Goal: Information Seeking & Learning: Learn about a topic

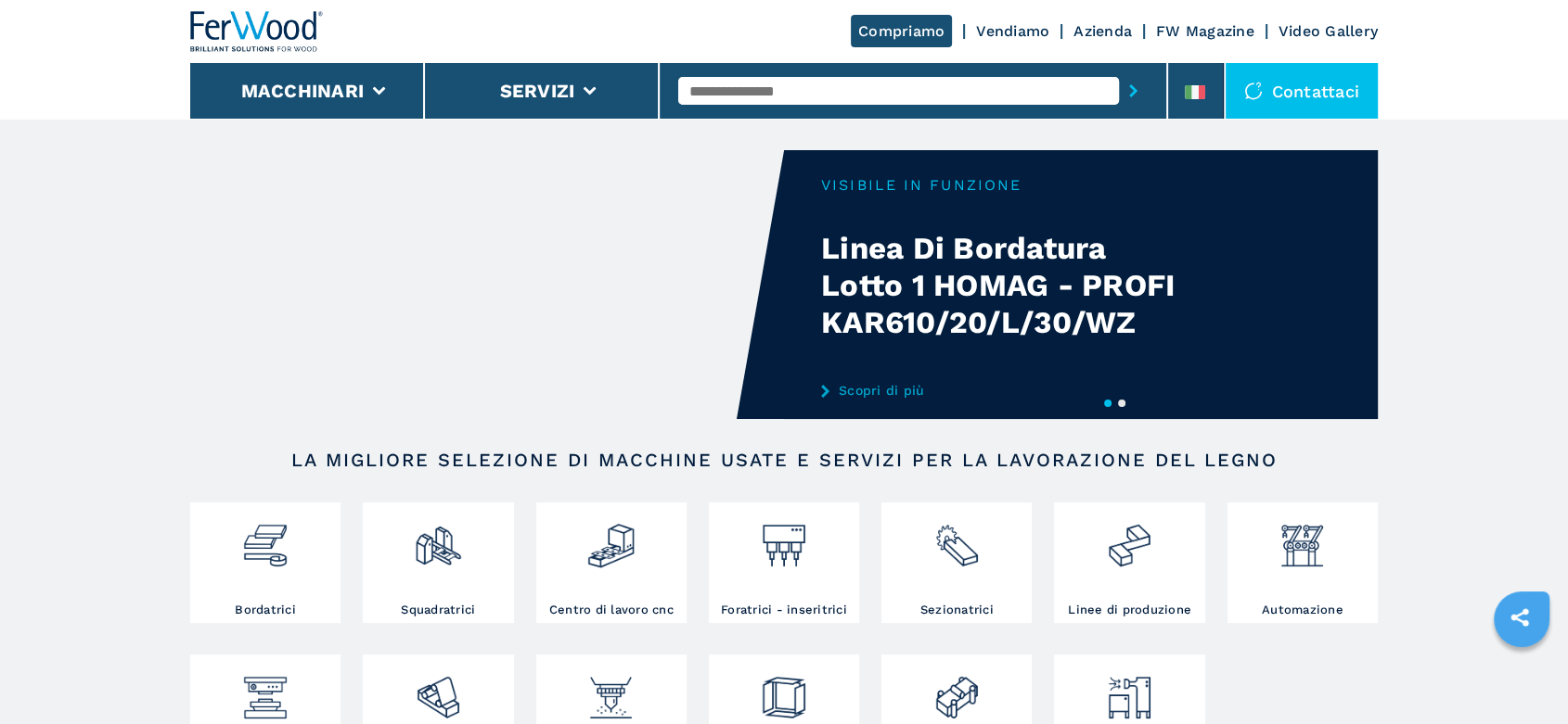
click at [1191, 107] on li at bounding box center [1195, 90] width 56 height 56
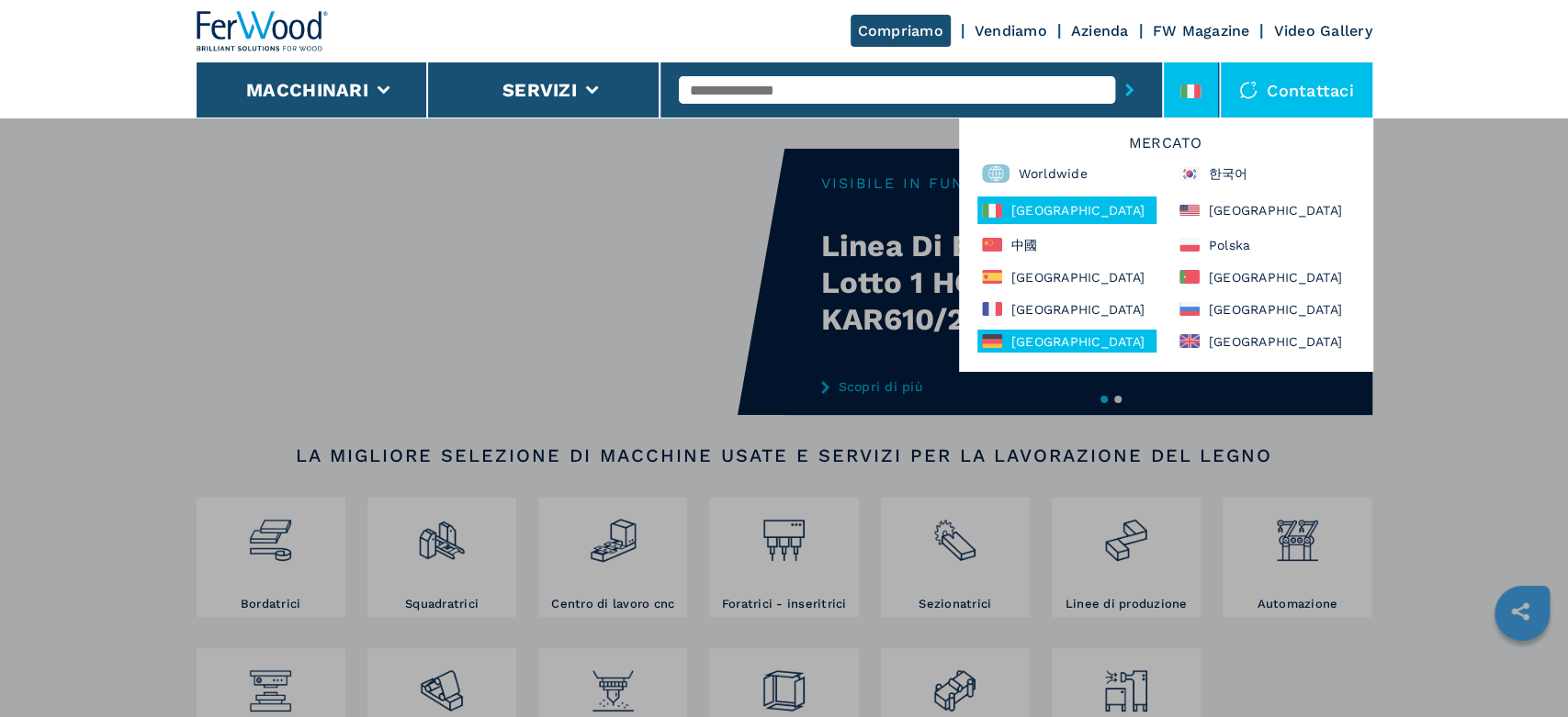
click at [1045, 337] on div "Deutschland" at bounding box center [1067, 341] width 179 height 23
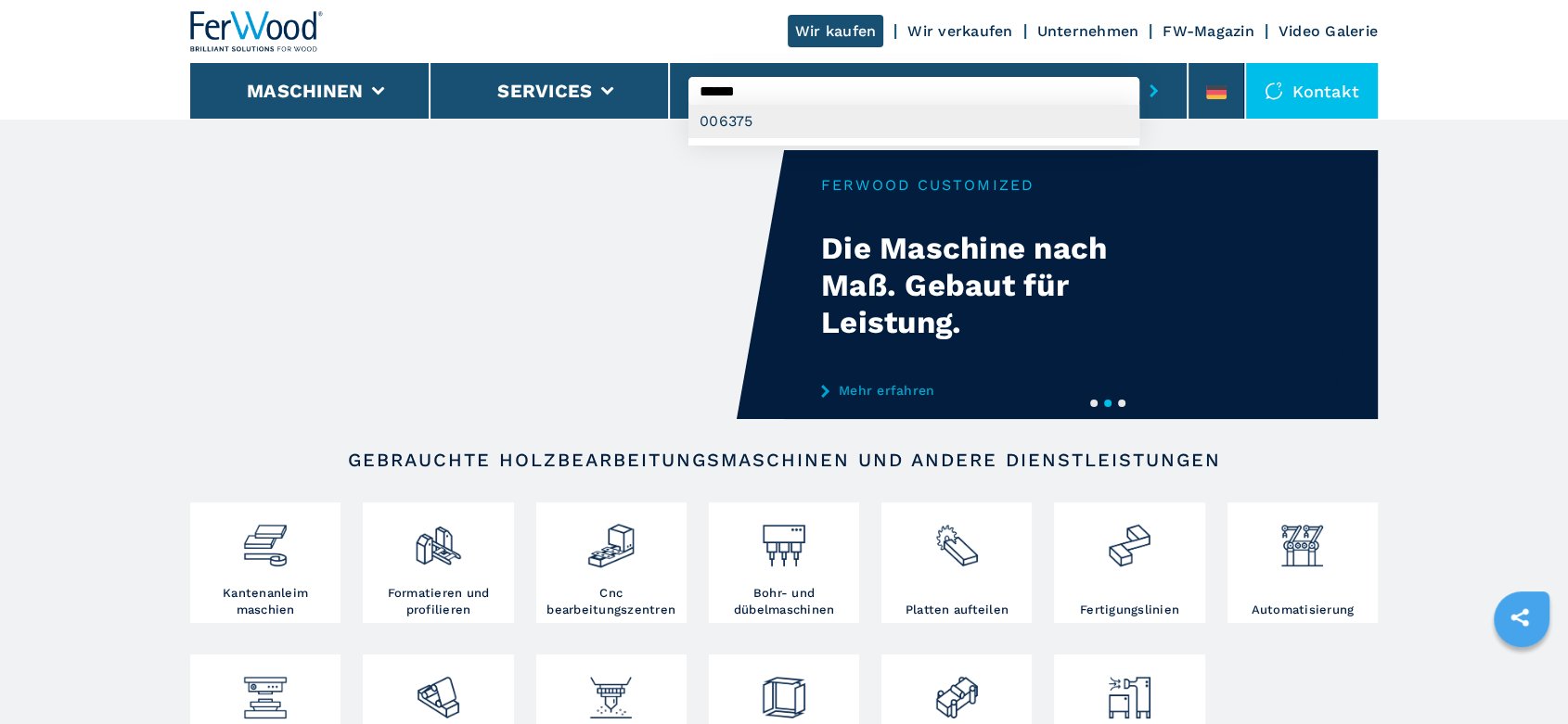
type input "******"
click at [735, 114] on div "006375" at bounding box center [913, 121] width 450 height 33
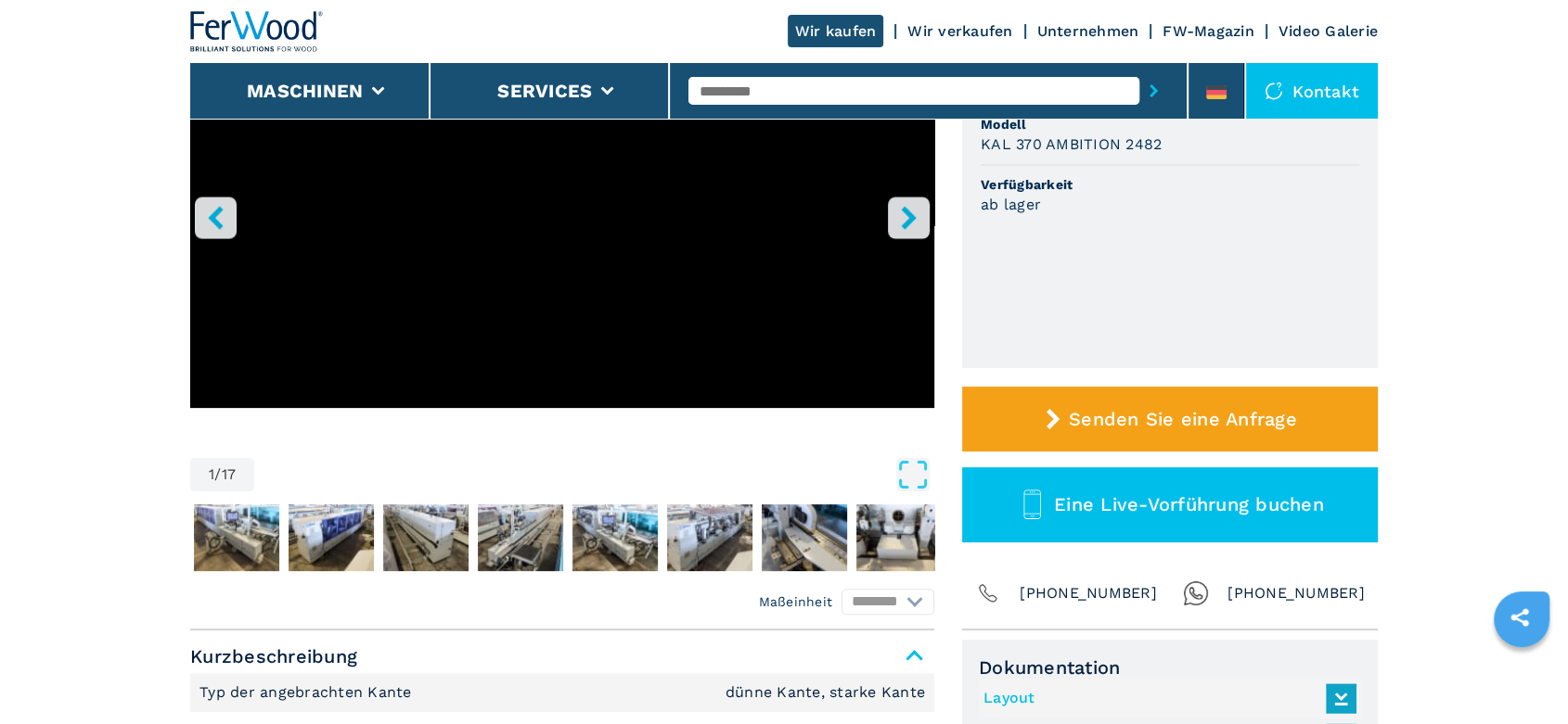
scroll to position [515, 0]
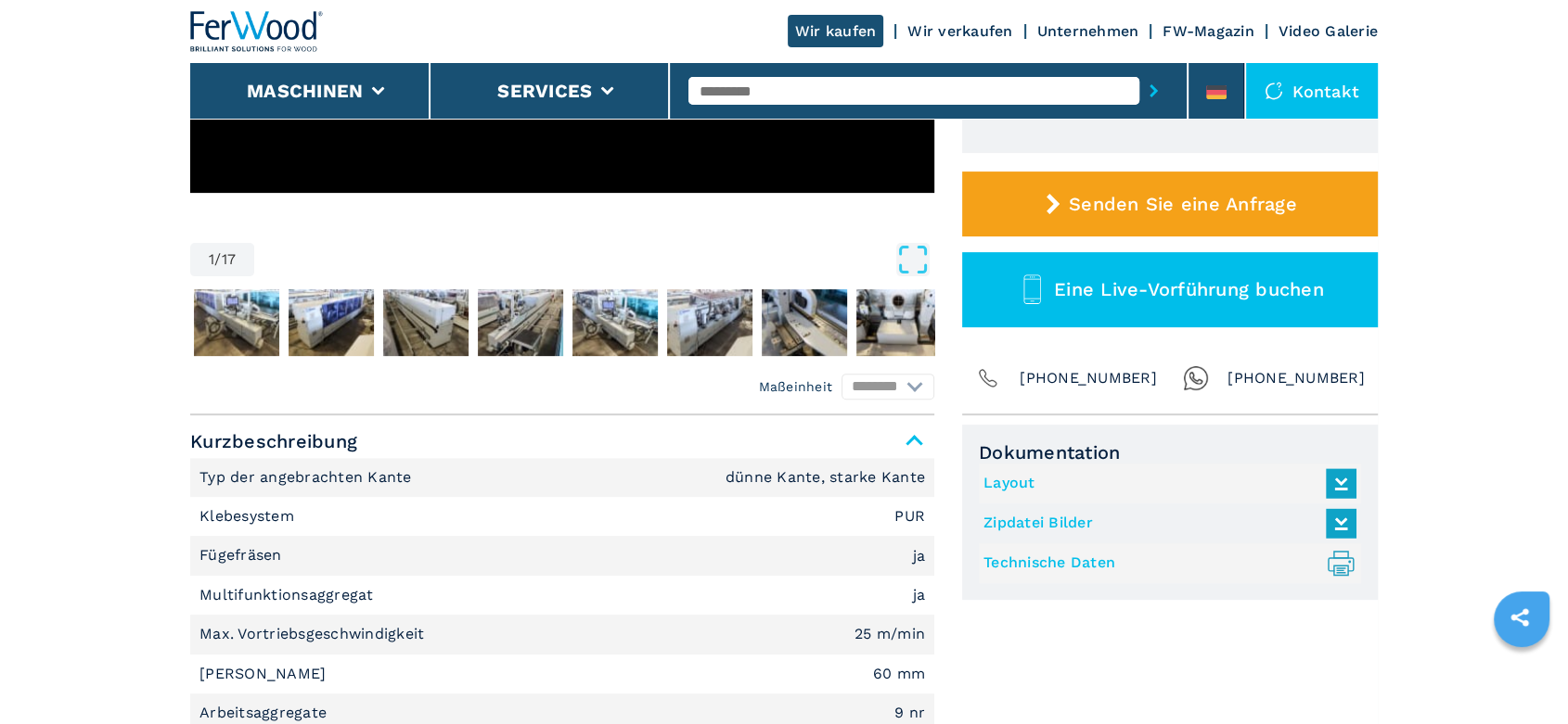
click at [1043, 562] on link "Technische Daten .prefix__st0{stroke-linecap:round;stroke-linejoin:round}.prefi…" at bounding box center [1165, 563] width 364 height 30
click at [1066, 558] on link "Technische Daten .prefix__st0{stroke-linecap:round;stroke-linejoin:round}.prefi…" at bounding box center [1165, 563] width 364 height 30
click at [1006, 562] on link "Technische Daten .prefix__st0{stroke-linecap:round;stroke-linejoin:round}.prefi…" at bounding box center [1165, 563] width 364 height 30
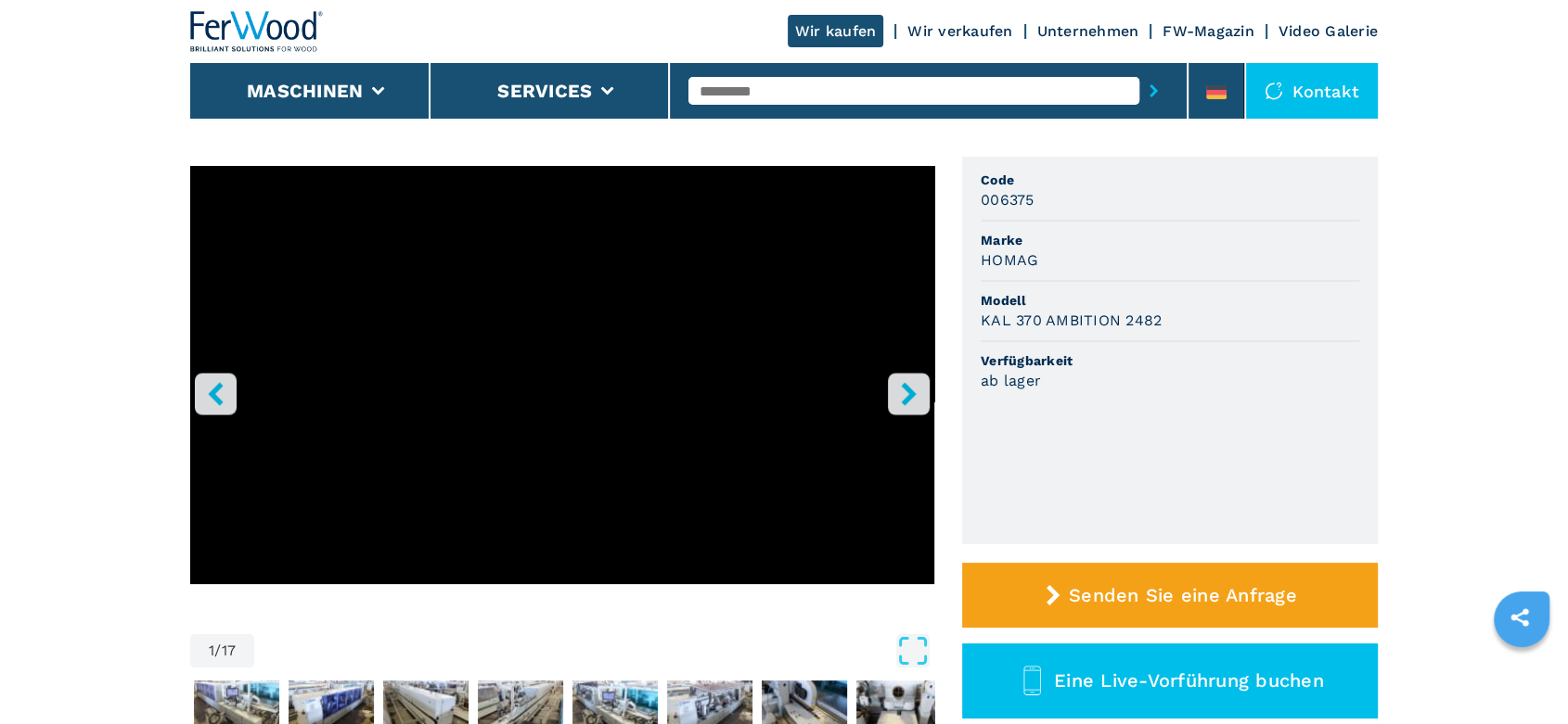
scroll to position [0, 0]
